Goal: Task Accomplishment & Management: Manage account settings

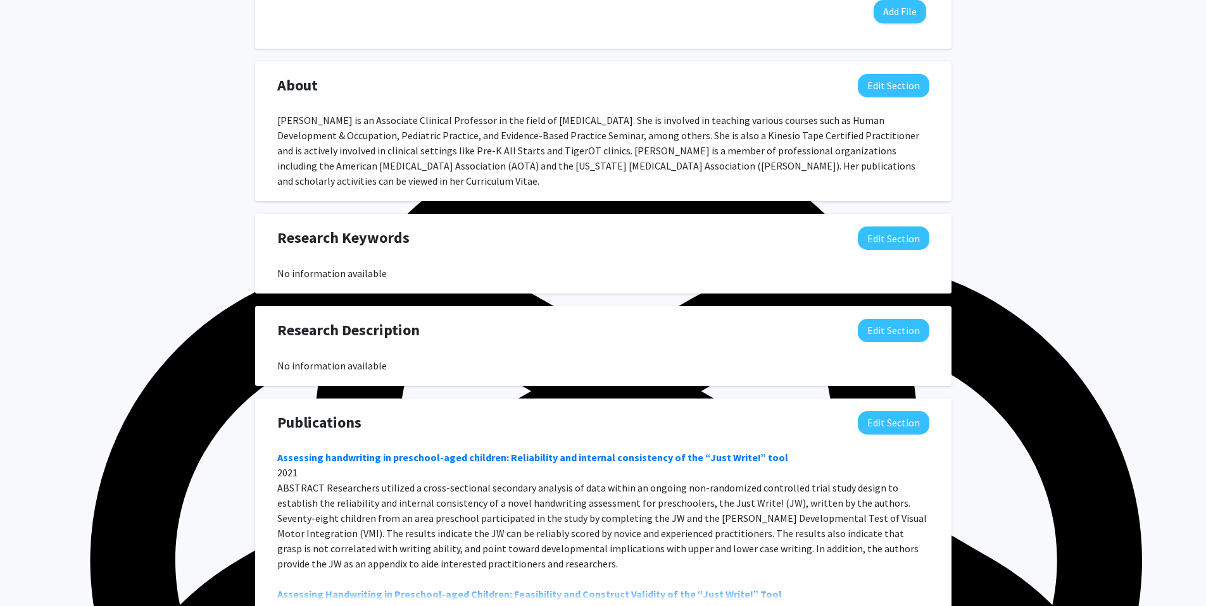
scroll to position [565, 0]
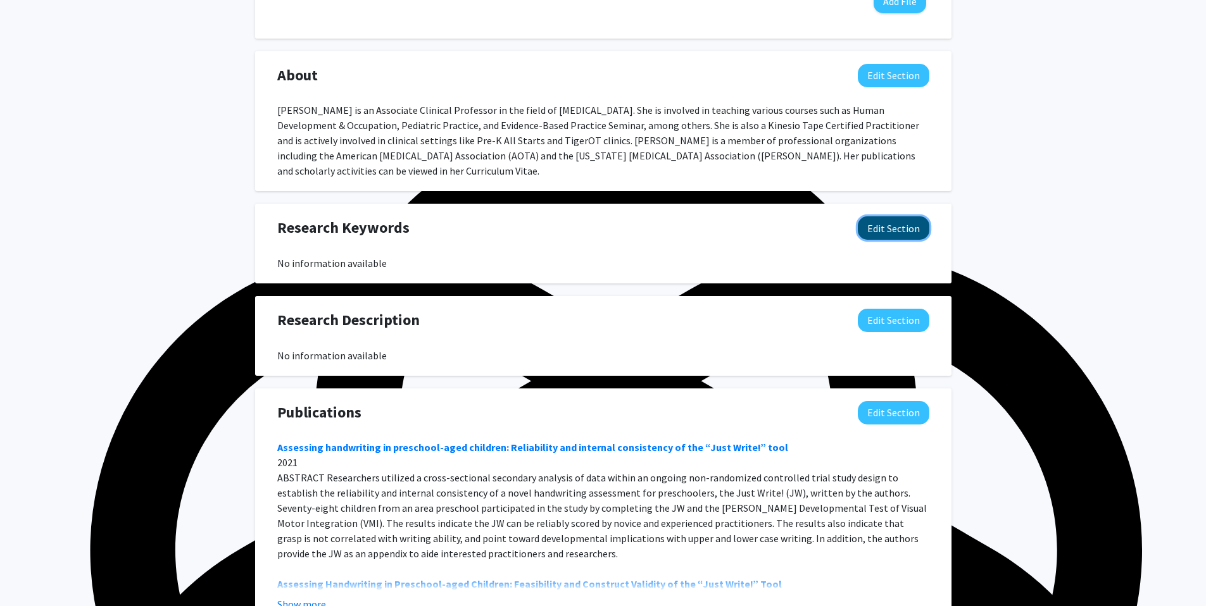
click at [897, 240] on button "Edit Section" at bounding box center [894, 227] width 72 height 23
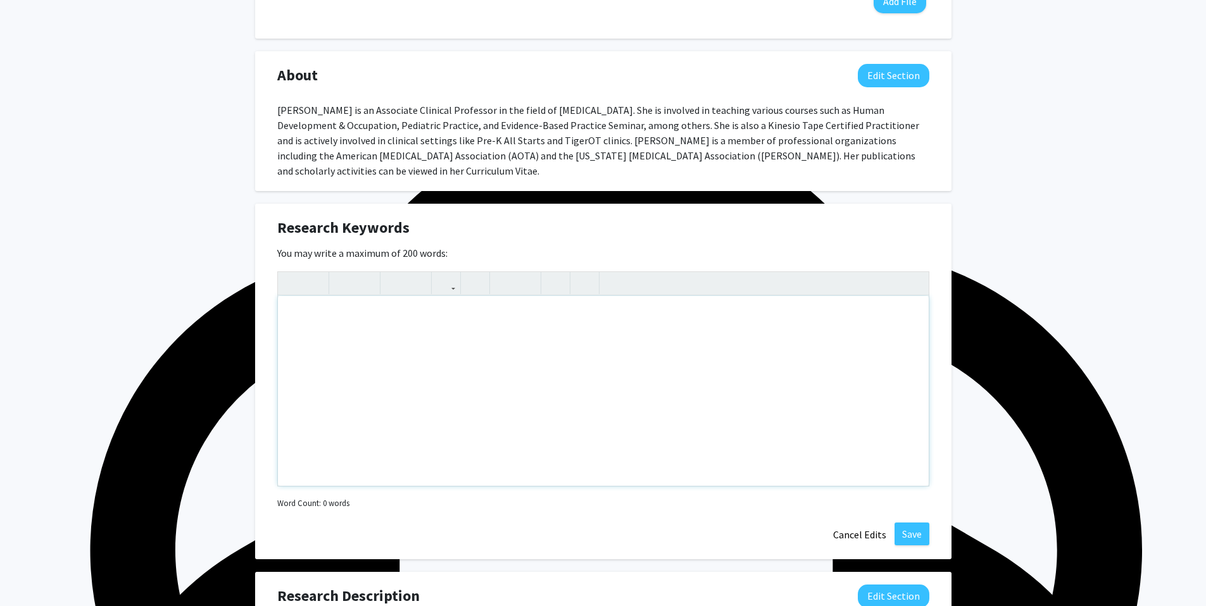
scroll to position [567, 0]
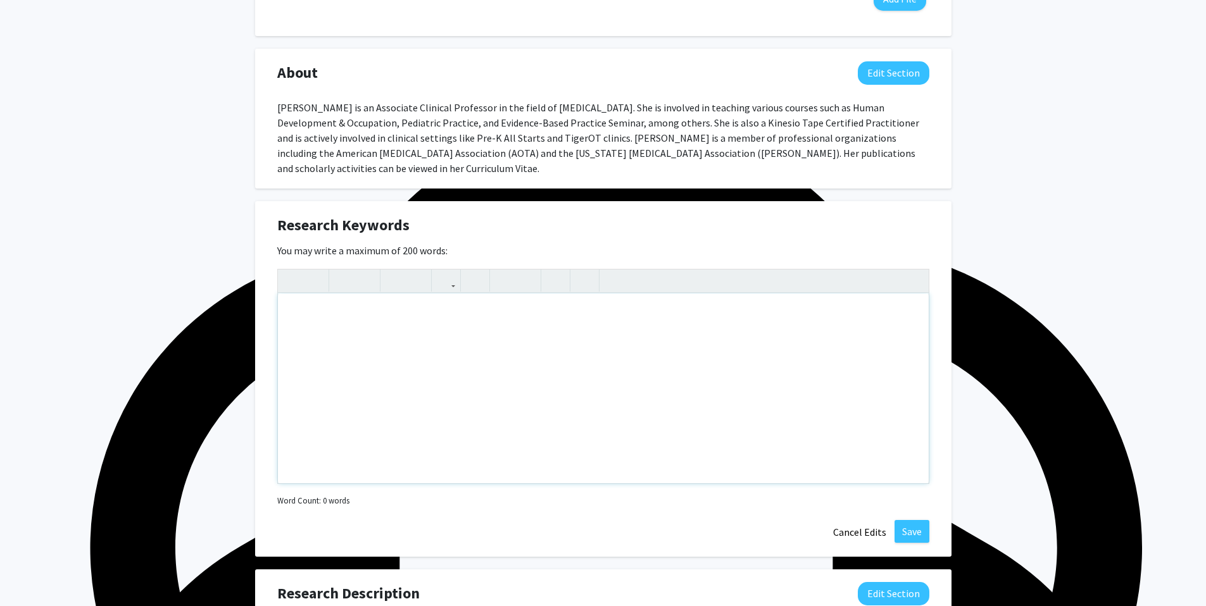
click at [475, 409] on div "Note to users with screen readers: Please deactivate our accessibility plugin f…" at bounding box center [603, 389] width 651 height 190
click at [461, 406] on div "Pediatrics, Student Learning, Parenting, Mental & Behavioral Health" at bounding box center [603, 389] width 651 height 190
click at [453, 409] on div "Pediatrics, Student Learning, Parenting, Pediatric and Mental & Behavioral Heal…" at bounding box center [603, 389] width 651 height 190
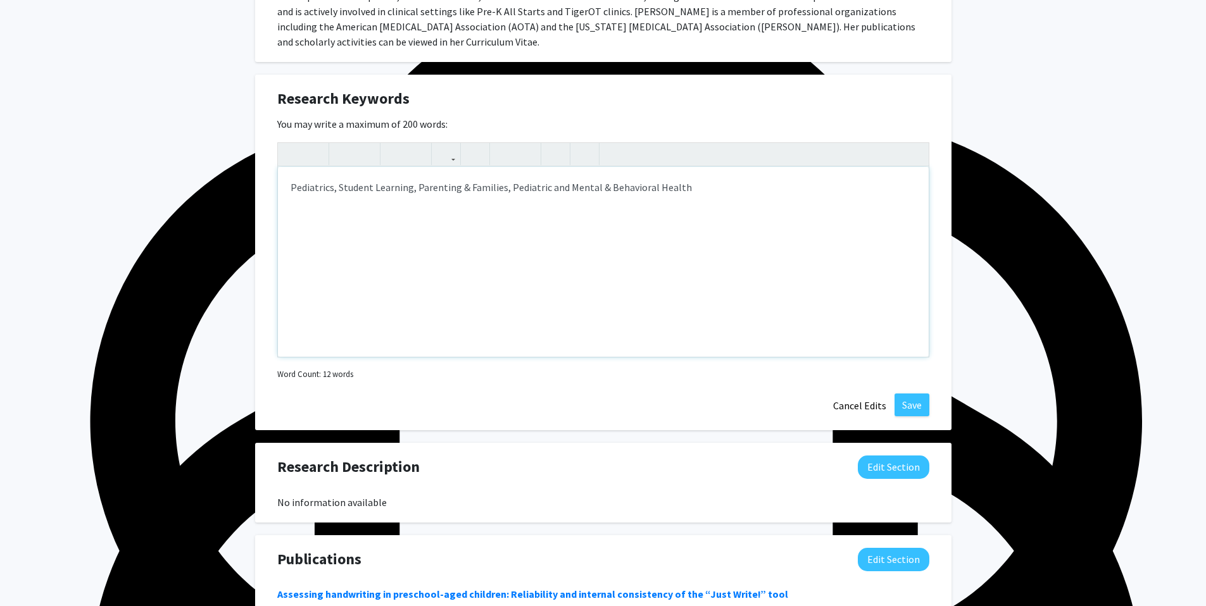
scroll to position [689, 0]
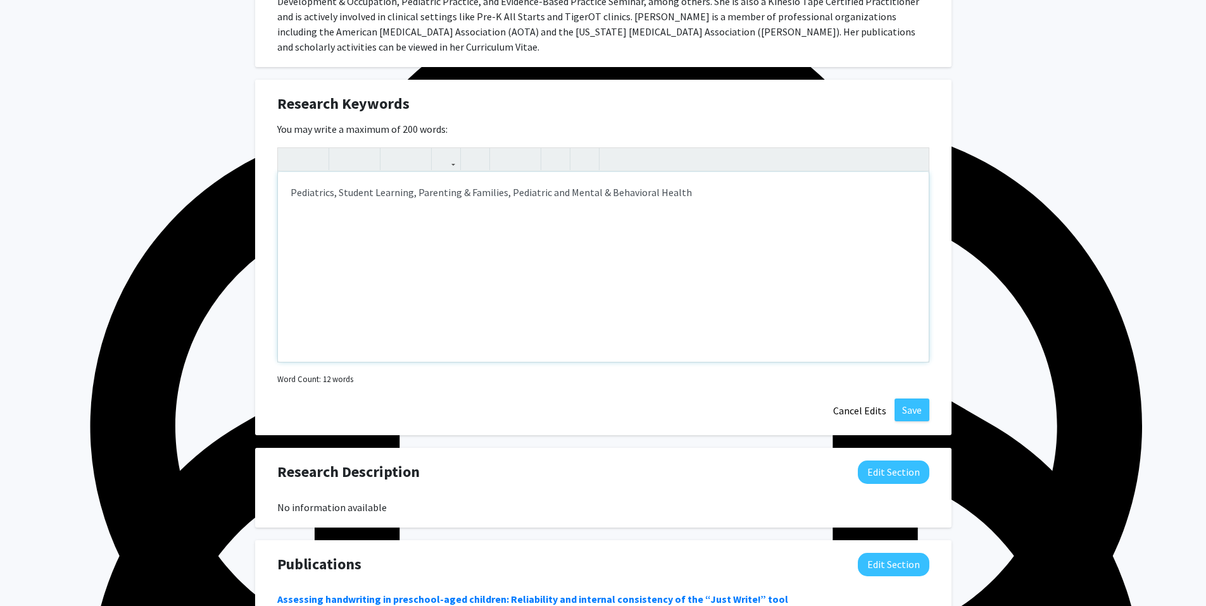
click at [563, 282] on div "Pediatrics, Student Learning, Parenting & Families, Pediatric and Mental & Beha…" at bounding box center [603, 267] width 651 height 190
type textarea "Pediatrics, Student Learning, Parenting &amp; Families, Pediatric Mental &amp; …"
click at [908, 422] on button "Save" at bounding box center [911, 410] width 35 height 23
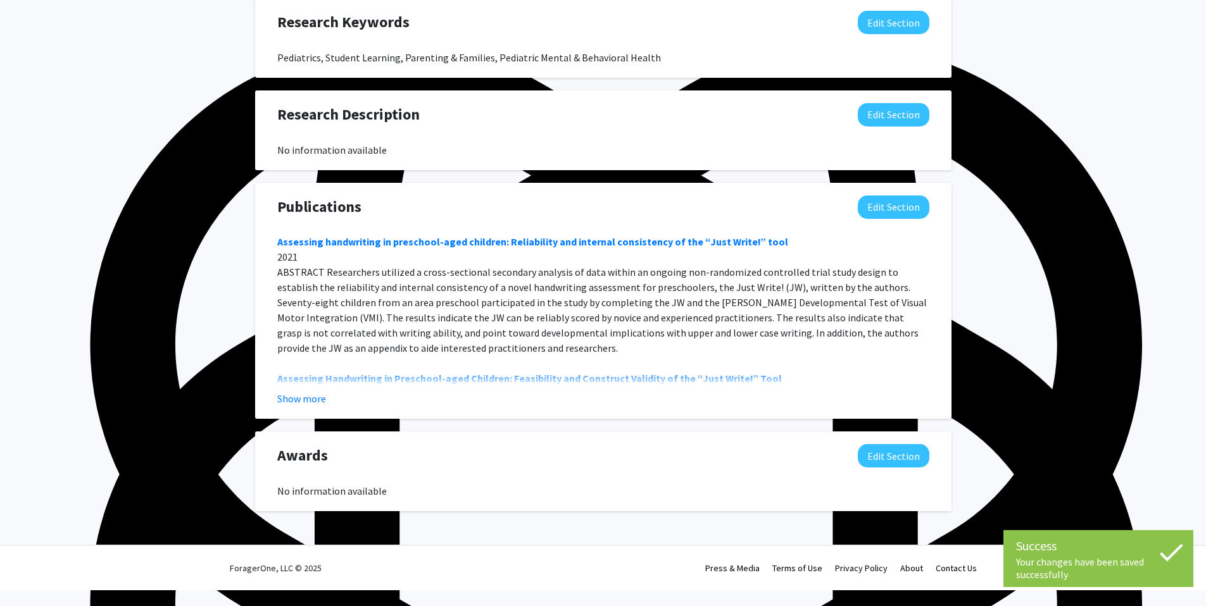
scroll to position [778, 0]
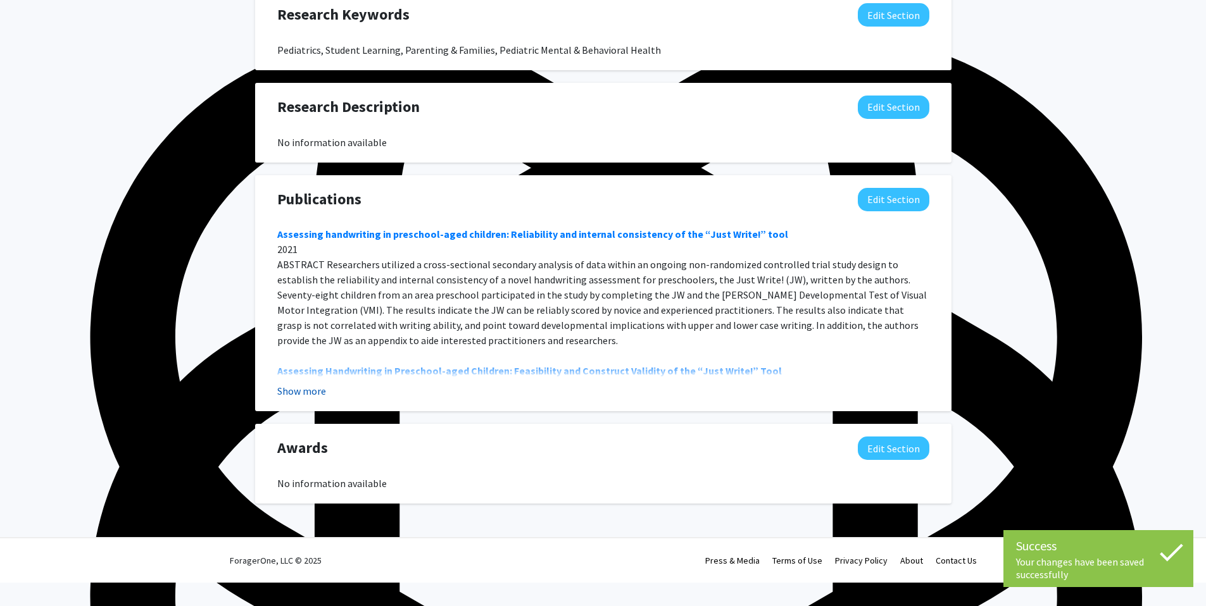
click at [314, 399] on button "Show more" at bounding box center [301, 391] width 49 height 15
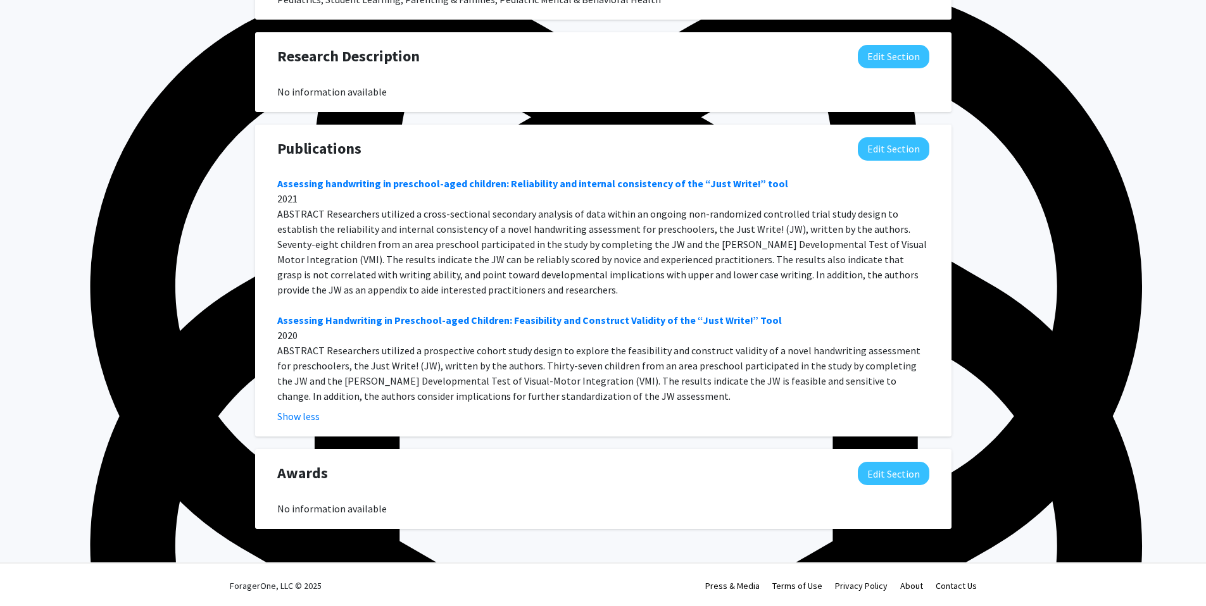
scroll to position [921, 0]
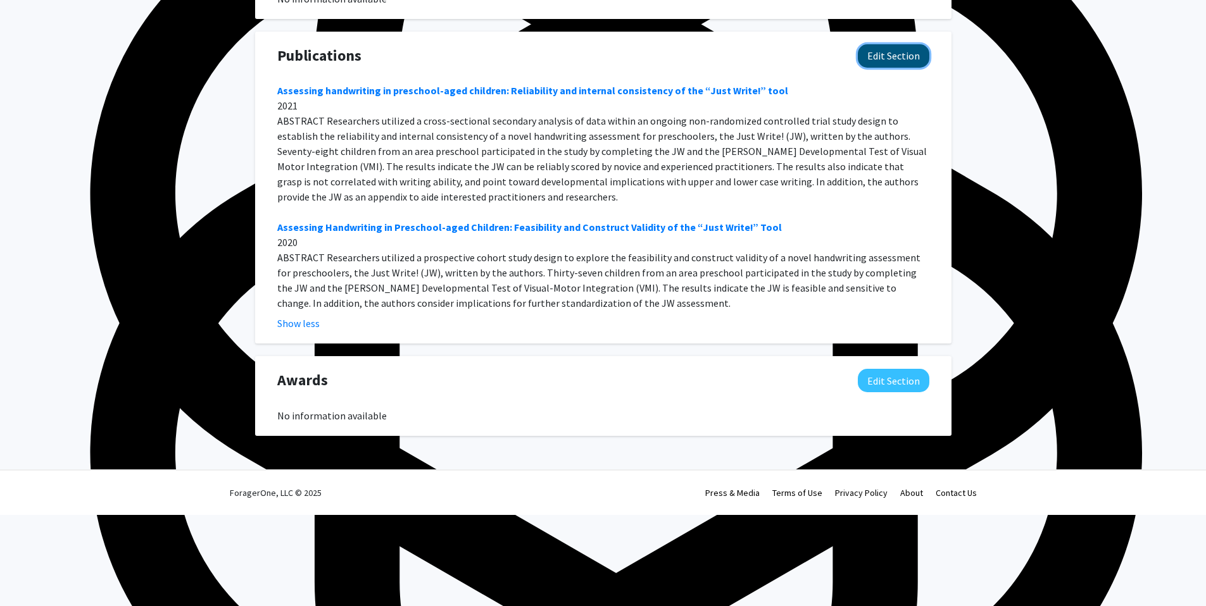
click at [901, 68] on button "Edit Section" at bounding box center [894, 55] width 72 height 23
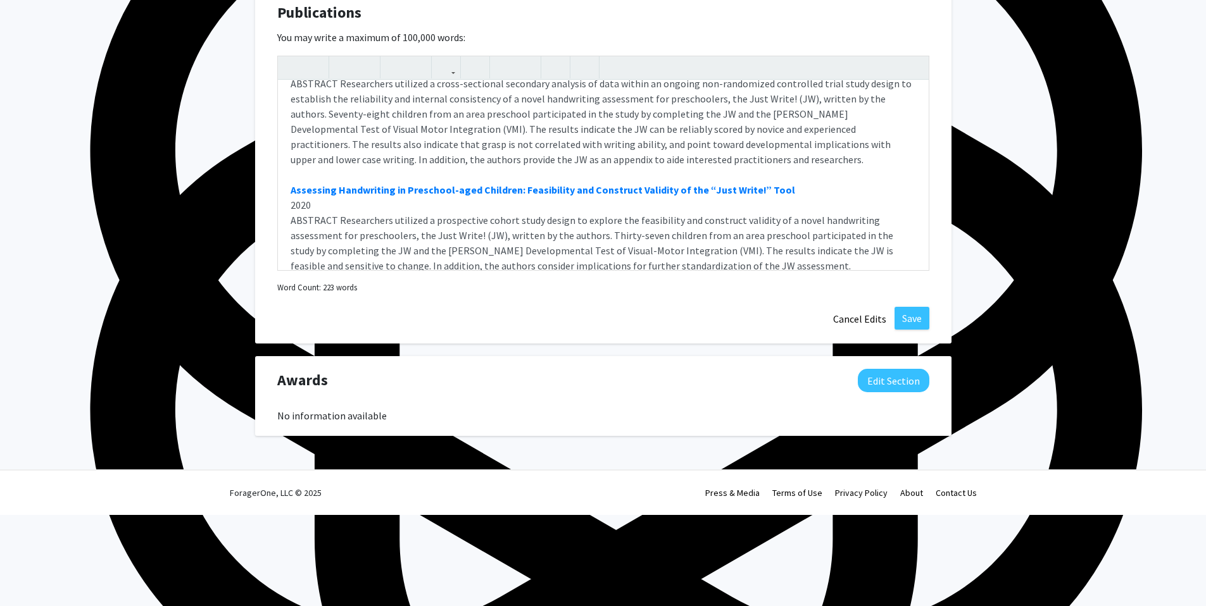
scroll to position [63, 0]
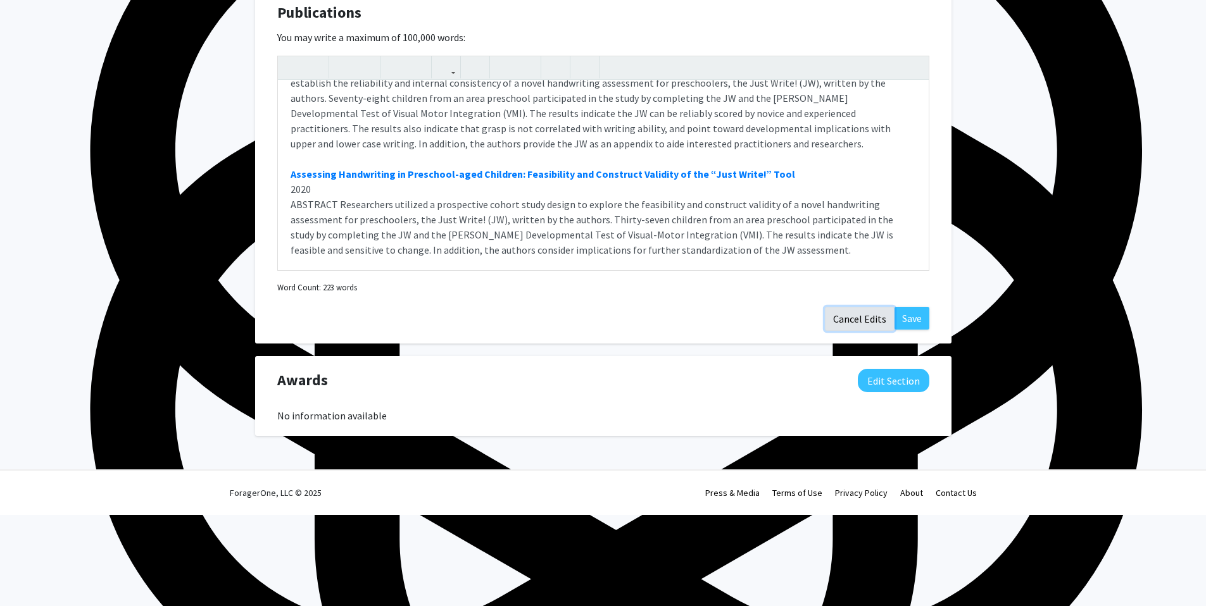
click at [851, 331] on button "Cancel Edits" at bounding box center [860, 319] width 70 height 24
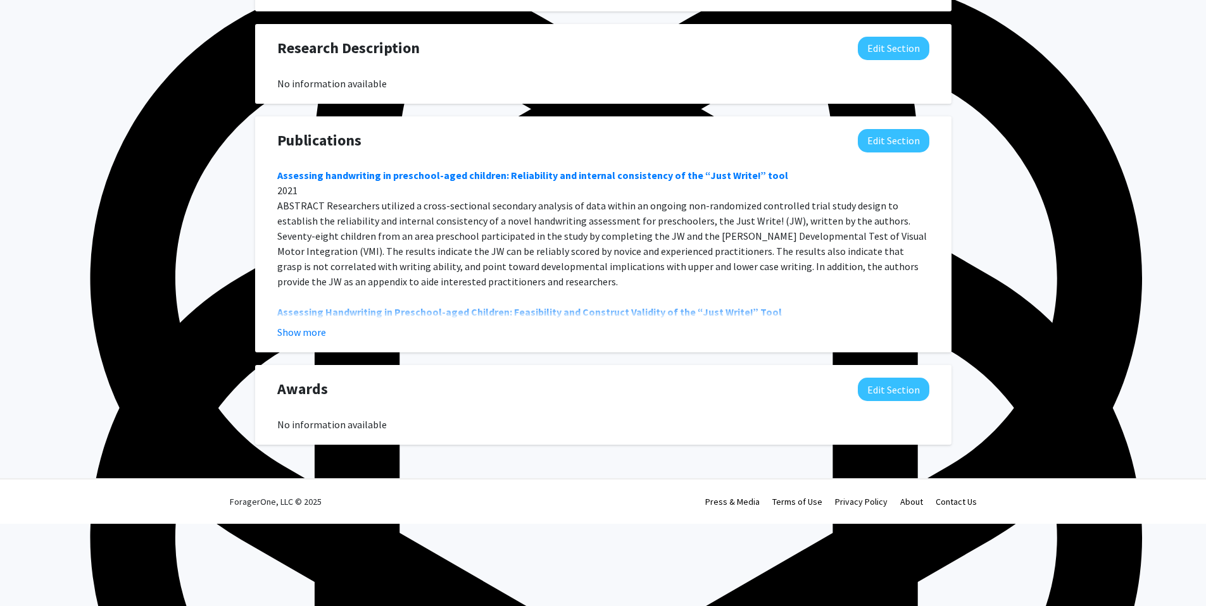
scroll to position [846, 0]
